Goal: Obtain resource: Download file/media

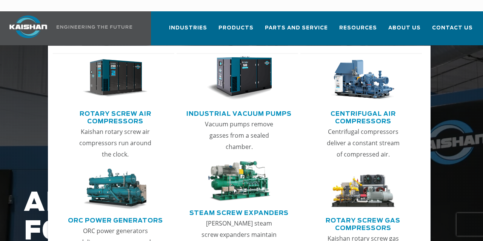
click at [114, 108] on link "Rotary Screw Air Compressors" at bounding box center [116, 116] width 118 height 19
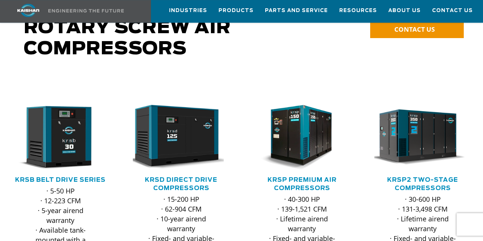
scroll to position [72, 0]
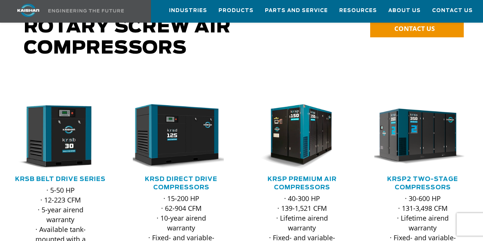
click at [246, 166] on div at bounding box center [302, 181] width 121 height 215
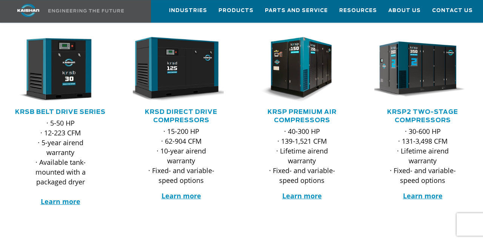
scroll to position [140, 0]
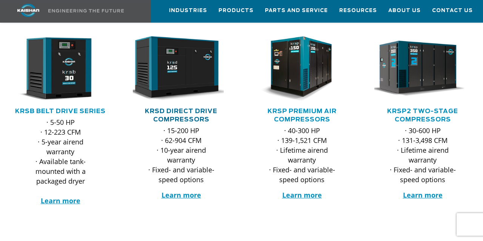
click at [182, 108] on link "KRSD Direct Drive Compressors" at bounding box center [181, 115] width 72 height 14
click at [303, 108] on link "KRSP Premium Air Compressors" at bounding box center [302, 115] width 69 height 14
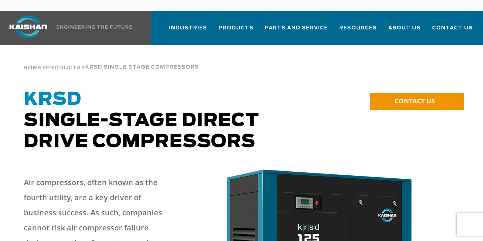
click at [182, 100] on span "KRSD Single-Stage Direct Drive Compressors" at bounding box center [142, 121] width 236 height 60
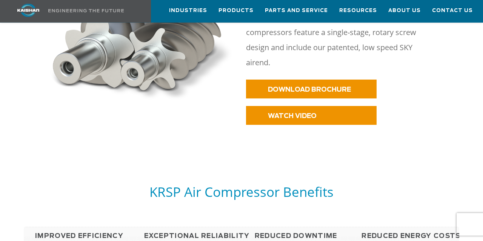
scroll to position [419, 0]
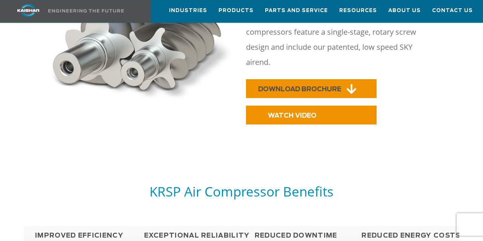
click at [307, 86] on span "DOWNLOAD BROCHURE" at bounding box center [299, 89] width 83 height 6
